Goal: Information Seeking & Learning: Check status

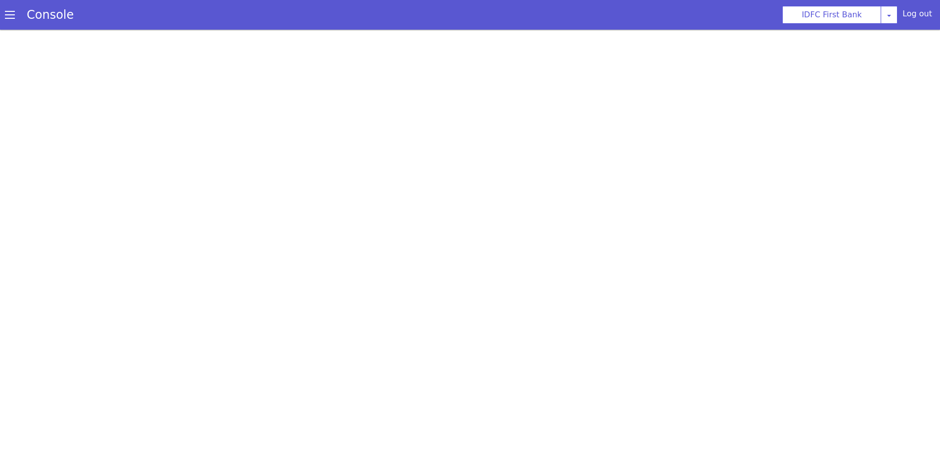
click at [8, 17] on span at bounding box center [10, 15] width 10 height 10
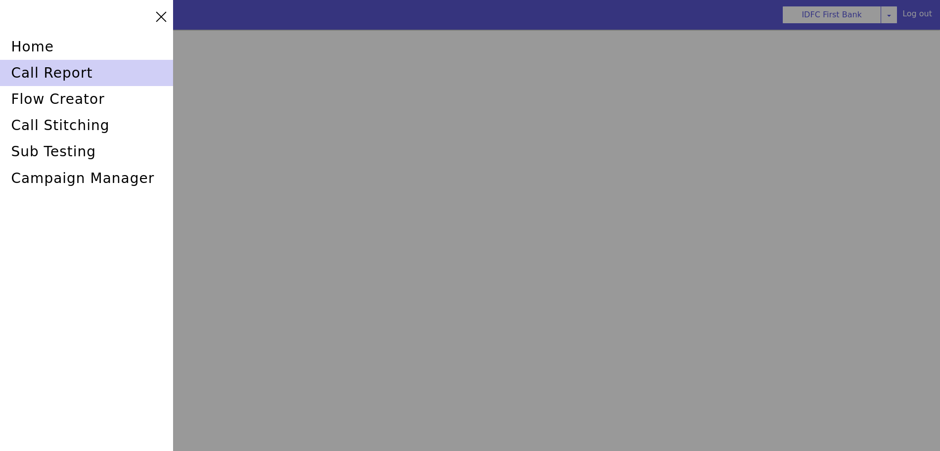
click at [33, 69] on div "call report" at bounding box center [86, 73] width 173 height 26
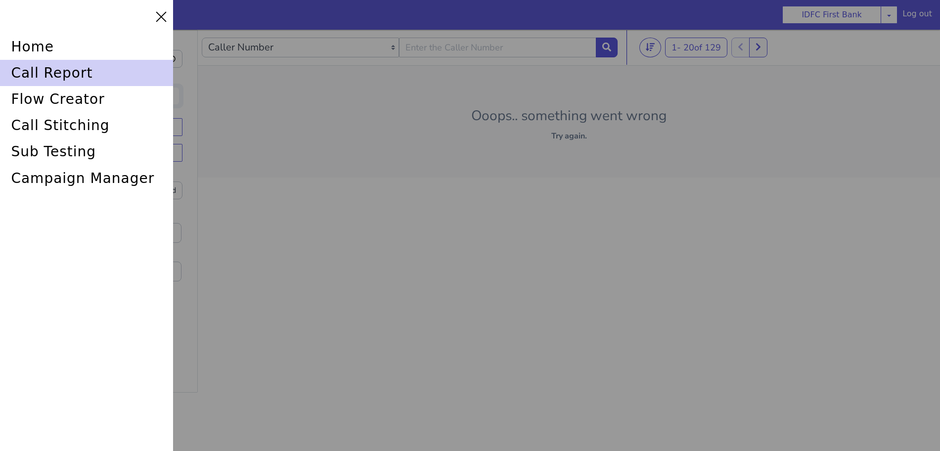
click at [60, 70] on div "call report" at bounding box center [86, 73] width 173 height 26
click at [45, 71] on div "call report" at bounding box center [86, 73] width 173 height 26
click at [94, 74] on div "call report" at bounding box center [91, 62] width 174 height 31
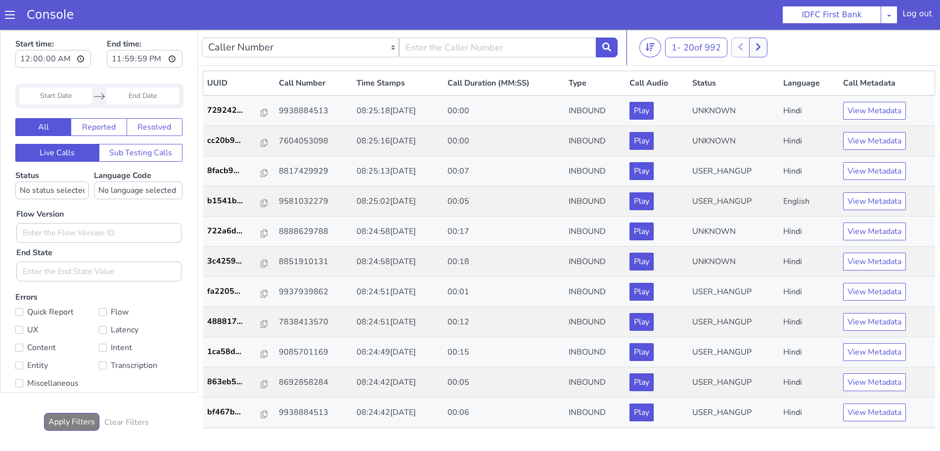
drag, startPoint x: 527, startPoint y: 64, endPoint x: 526, endPoint y: 50, distance: 13.4
click at [527, 59] on nav "Caller Number Call UUID Custom Parameter 1 - 20 of 992 20 50 100" at bounding box center [569, 48] width 742 height 36
click at [525, 48] on input "text" at bounding box center [497, 48] width 197 height 20
type input "6352248031"
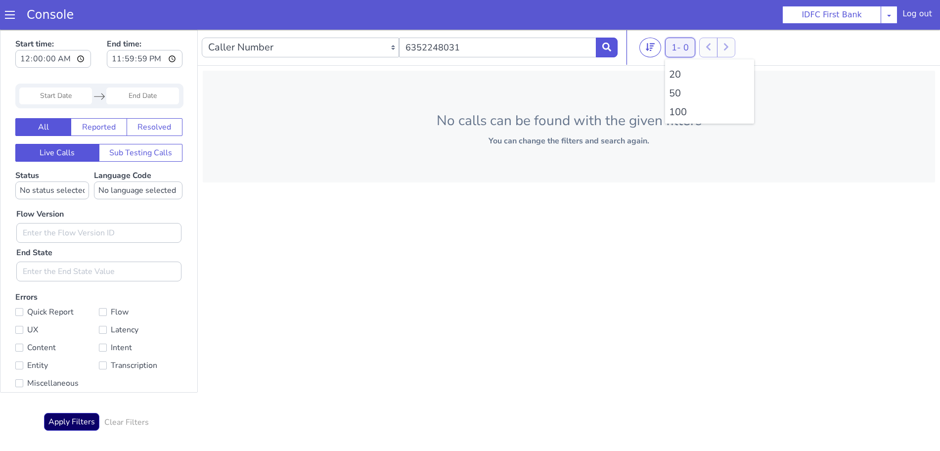
click at [686, 51] on button "1 - 0" at bounding box center [680, 48] width 30 height 20
click at [683, 108] on li "100" at bounding box center [709, 112] width 81 height 15
